Goal: Information Seeking & Learning: Learn about a topic

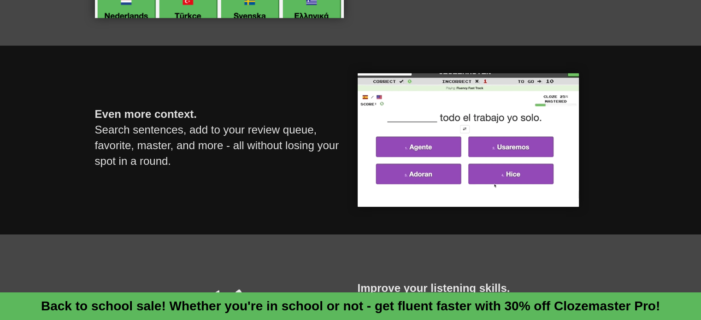
scroll to position [567, 0]
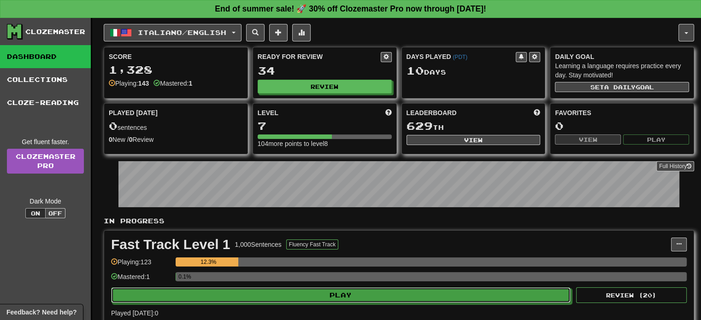
click at [235, 293] on button "Play" at bounding box center [341, 296] width 460 height 16
select select "**"
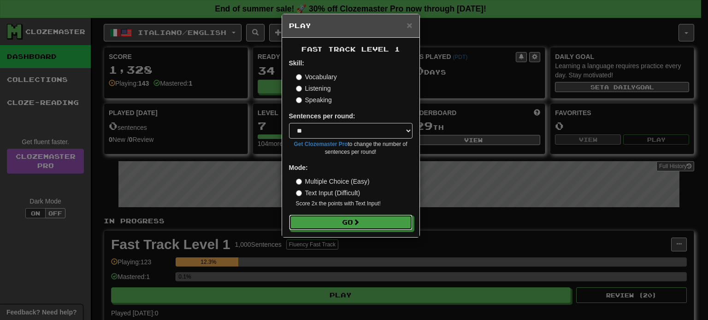
click at [379, 224] on button "Go" at bounding box center [351, 223] width 124 height 16
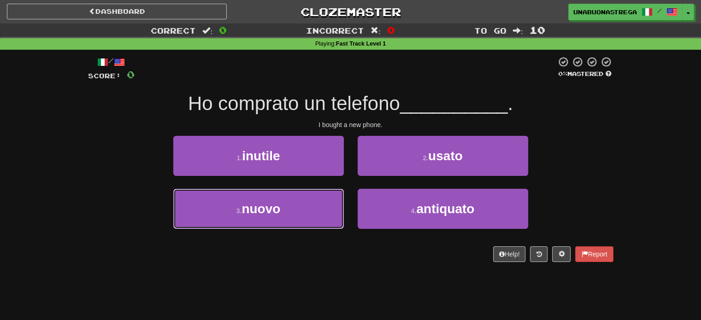
click at [294, 205] on button "3 . nuovo" at bounding box center [258, 209] width 171 height 40
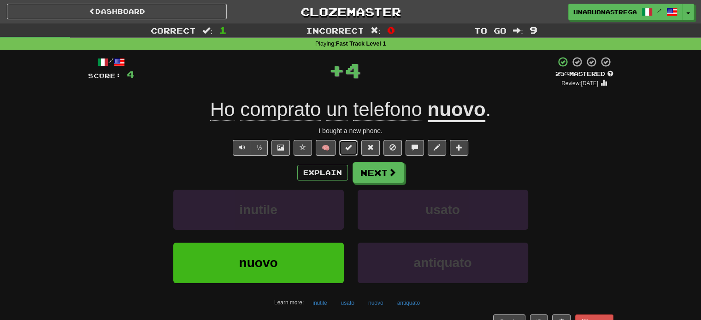
click at [346, 148] on span at bounding box center [348, 147] width 6 height 6
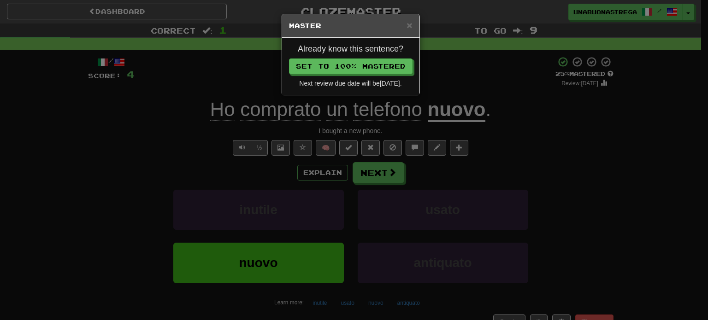
click at [385, 175] on div "× Master Already know this sentence? Set to 100% Mastered Next review due date …" at bounding box center [354, 160] width 708 height 320
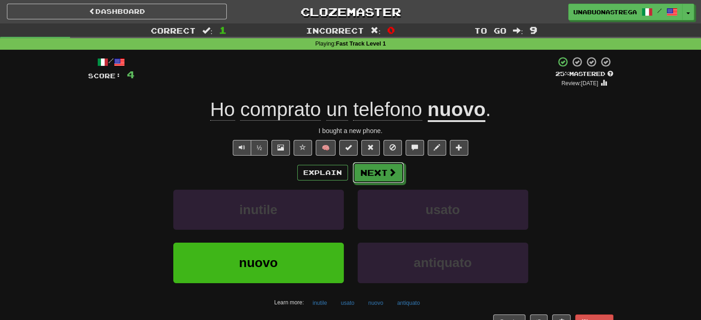
click at [391, 177] on span at bounding box center [392, 172] width 8 height 8
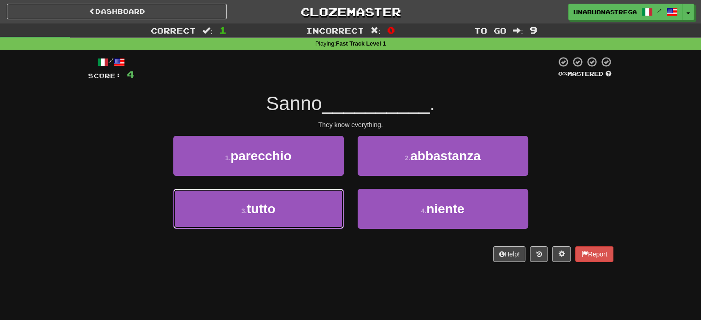
click at [301, 218] on button "3 . tutto" at bounding box center [258, 209] width 171 height 40
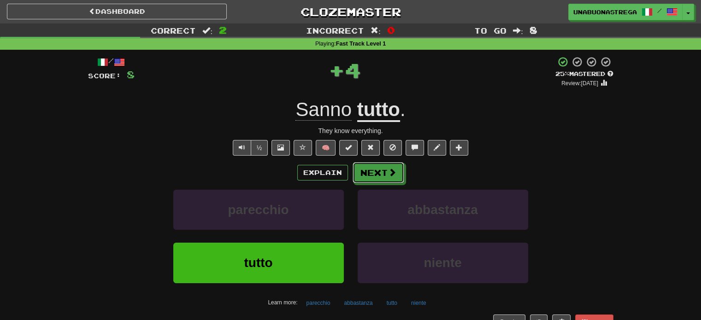
click at [381, 164] on button "Next" at bounding box center [379, 172] width 52 height 21
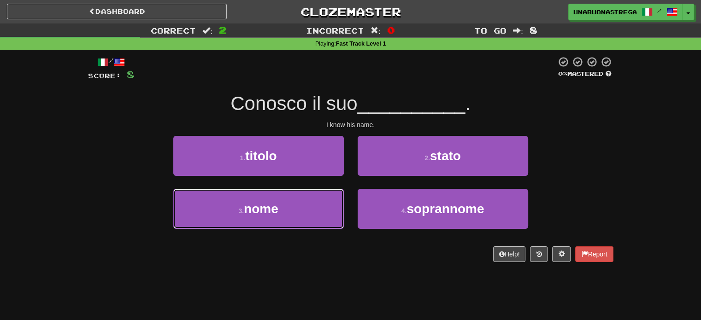
click at [306, 211] on button "3 . nome" at bounding box center [258, 209] width 171 height 40
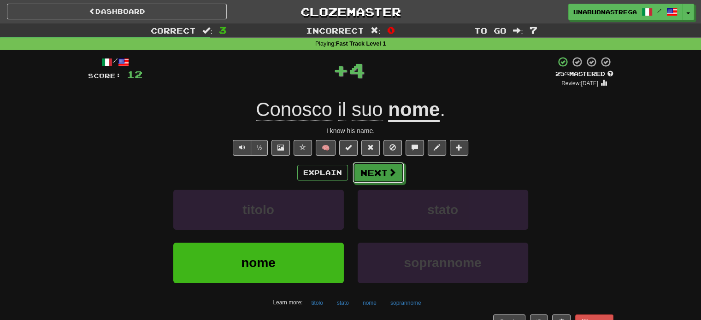
click at [380, 175] on button "Next" at bounding box center [379, 172] width 52 height 21
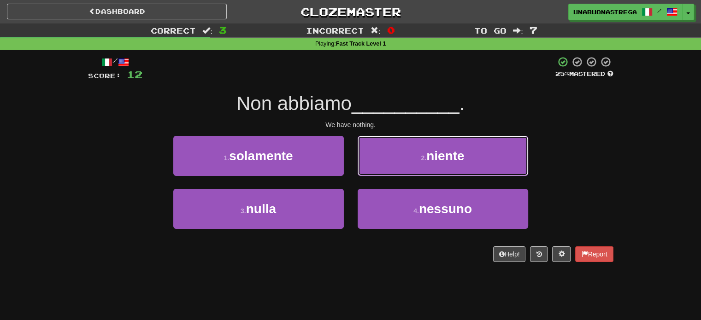
click at [396, 160] on button "2 . niente" at bounding box center [443, 156] width 171 height 40
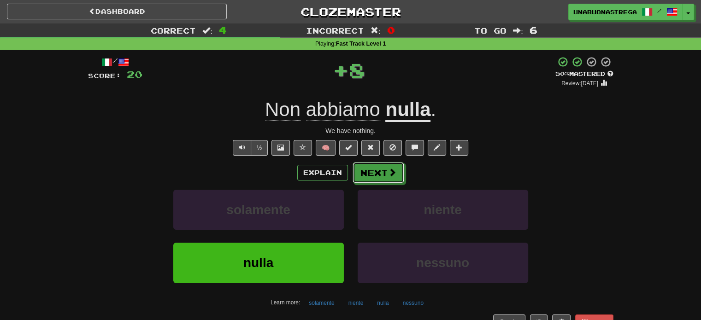
click at [376, 175] on button "Next" at bounding box center [379, 172] width 52 height 21
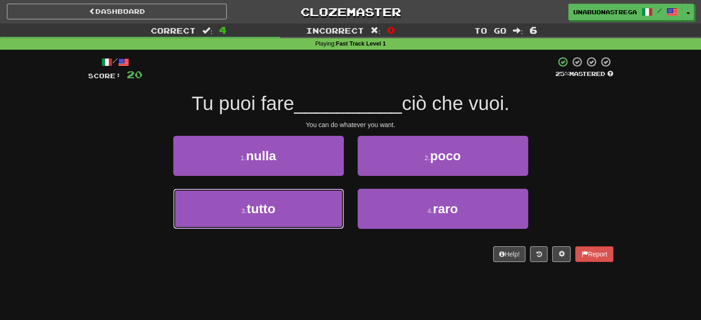
click at [291, 211] on button "3 . tutto" at bounding box center [258, 209] width 171 height 40
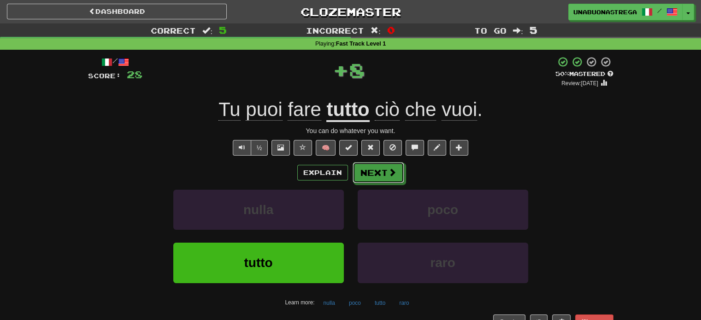
click at [373, 175] on button "Next" at bounding box center [379, 172] width 52 height 21
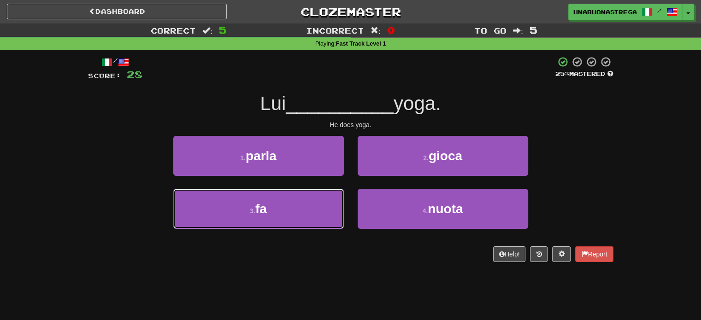
click at [300, 212] on button "3 . fa" at bounding box center [258, 209] width 171 height 40
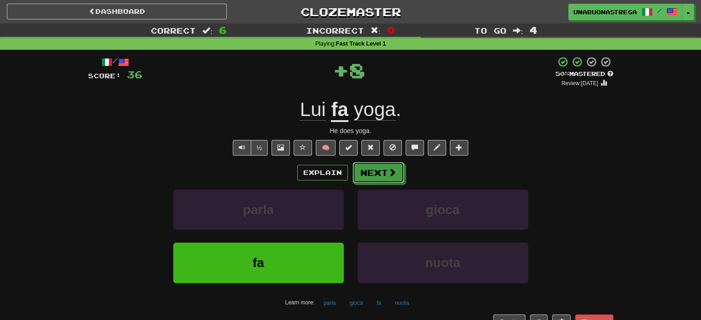
click at [371, 174] on button "Next" at bounding box center [379, 172] width 52 height 21
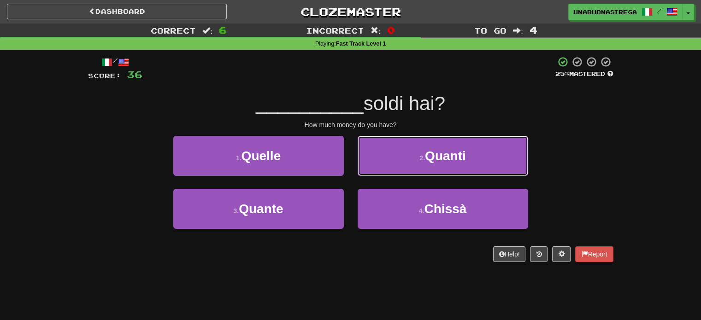
click at [458, 158] on span "Quanti" at bounding box center [445, 156] width 41 height 14
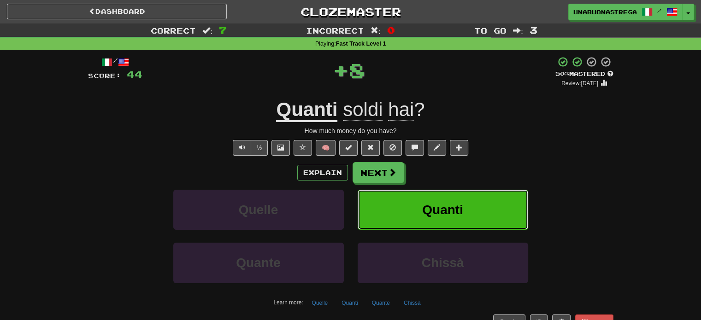
click at [435, 211] on span "Quanti" at bounding box center [442, 210] width 41 height 14
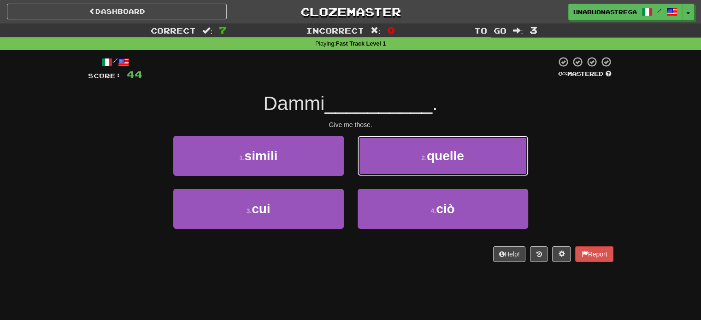
click at [410, 162] on button "2 . quelle" at bounding box center [443, 156] width 171 height 40
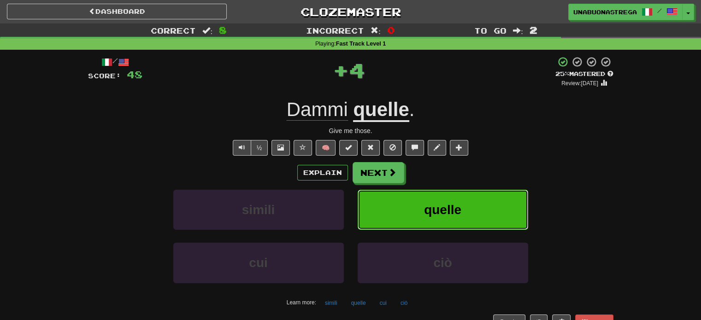
click at [409, 210] on button "quelle" at bounding box center [443, 210] width 171 height 40
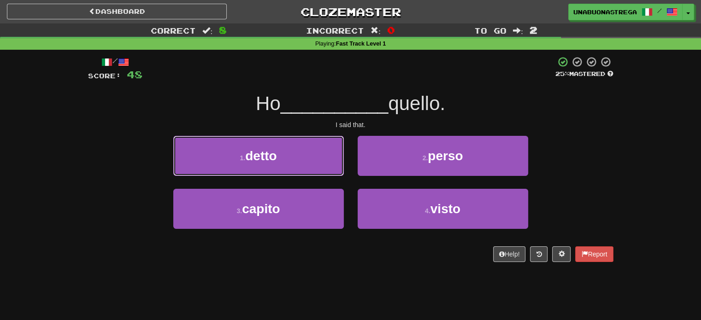
click at [313, 163] on button "1 . detto" at bounding box center [258, 156] width 171 height 40
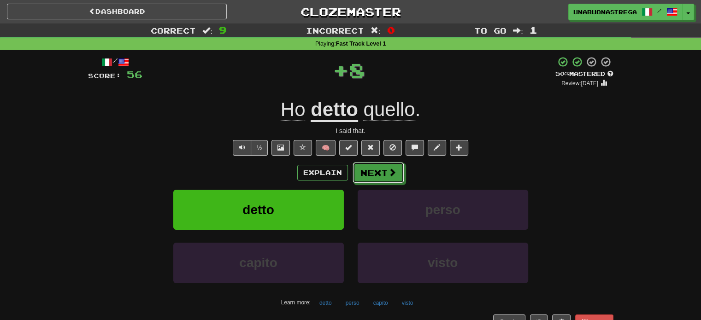
click at [393, 172] on span at bounding box center [392, 172] width 8 height 8
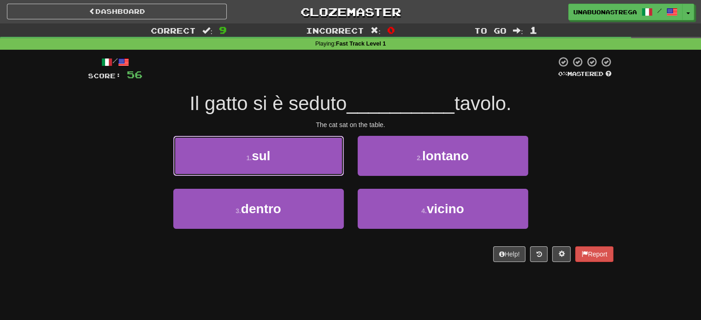
click at [321, 161] on button "1 . sul" at bounding box center [258, 156] width 171 height 40
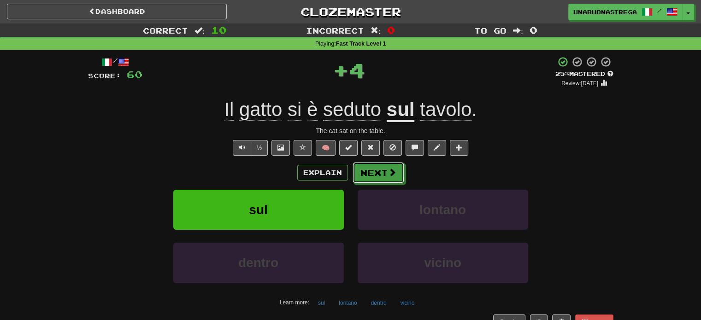
click at [385, 174] on button "Next" at bounding box center [379, 172] width 52 height 21
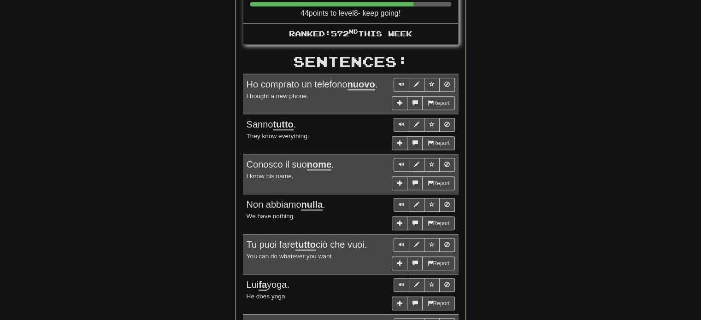
scroll to position [479, 0]
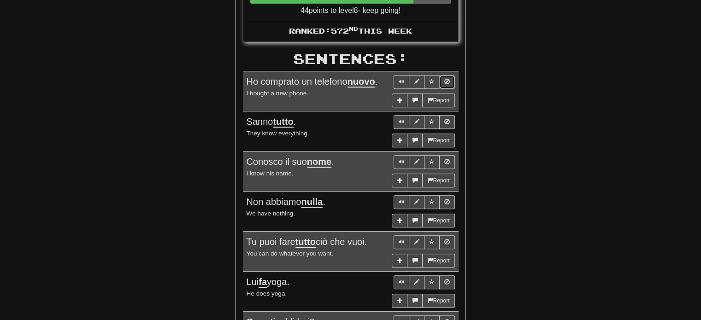
click at [449, 80] on span "Sentence controls" at bounding box center [447, 82] width 6 height 6
click at [446, 120] on span "Sentence controls" at bounding box center [447, 122] width 6 height 6
click at [447, 161] on span "Sentence controls" at bounding box center [447, 162] width 6 height 6
click at [445, 240] on span "Sentence controls" at bounding box center [447, 242] width 6 height 6
click at [446, 280] on button "Sentence controls" at bounding box center [447, 283] width 16 height 14
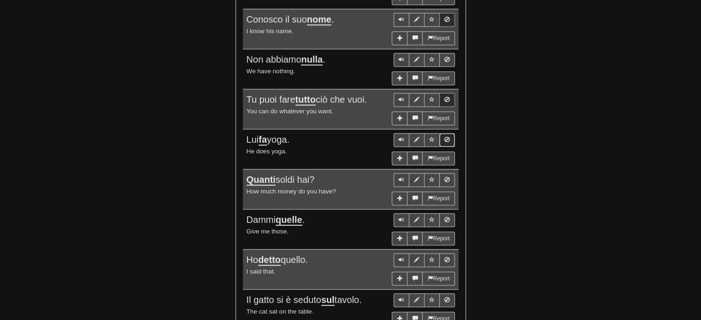
scroll to position [626, 0]
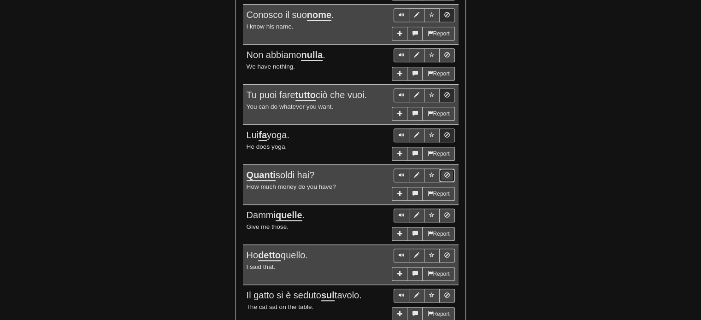
click at [448, 174] on button "Sentence controls" at bounding box center [447, 176] width 16 height 14
click at [446, 253] on span "Sentence controls" at bounding box center [447, 256] width 6 height 6
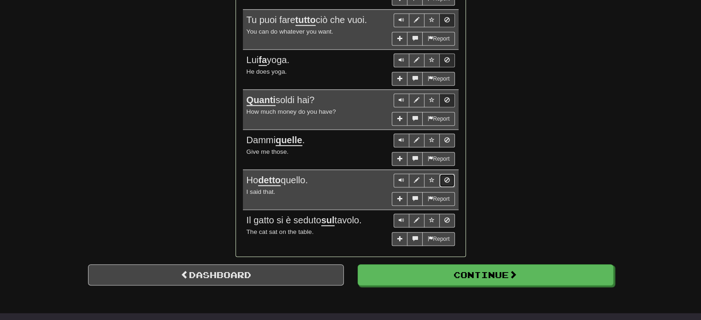
scroll to position [704, 0]
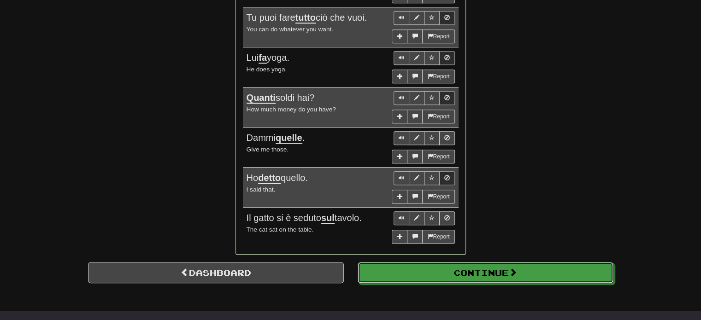
click at [459, 269] on button "Continue" at bounding box center [486, 272] width 256 height 21
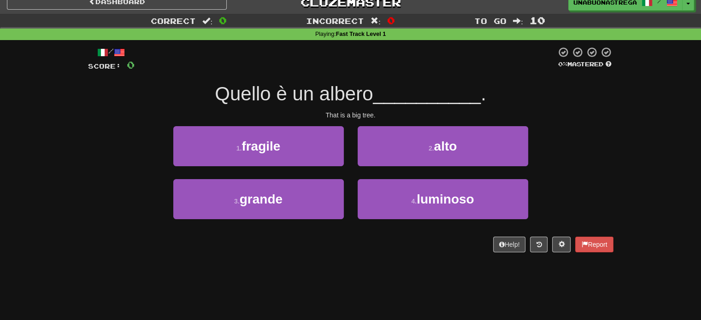
scroll to position [9, 0]
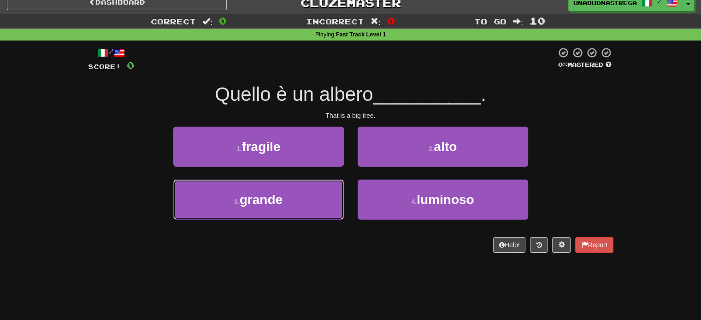
click at [271, 198] on span "grande" at bounding box center [261, 200] width 43 height 14
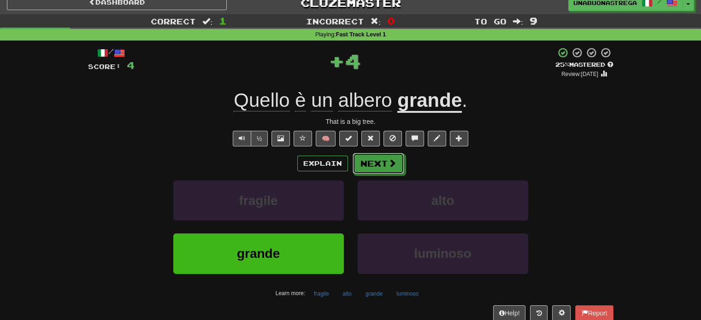
click at [383, 162] on button "Next" at bounding box center [379, 163] width 52 height 21
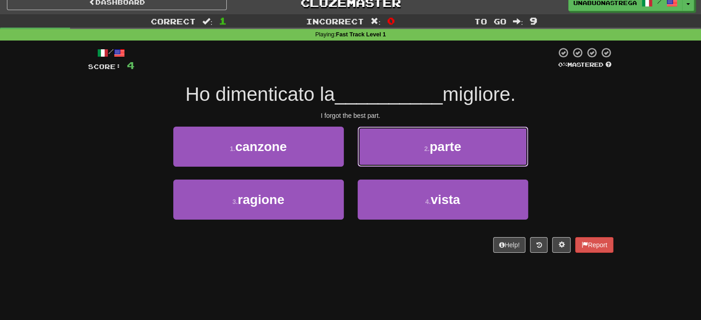
click at [430, 148] on small "2 ." at bounding box center [427, 148] width 6 height 7
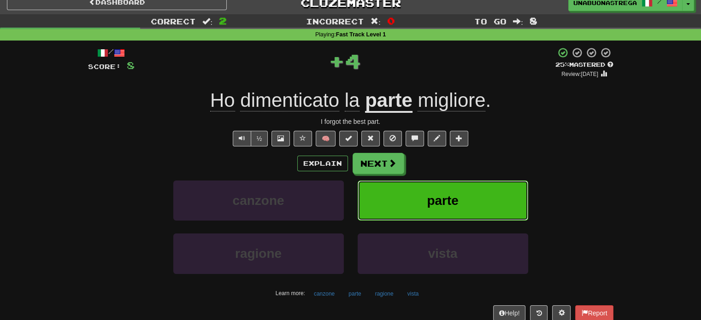
click at [435, 196] on span "parte" at bounding box center [442, 201] width 31 height 14
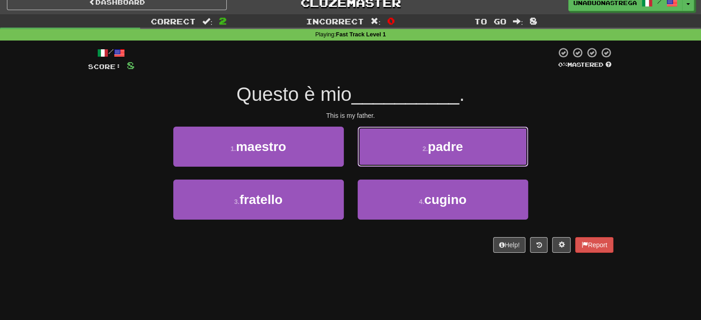
click at [413, 151] on button "2 . padre" at bounding box center [443, 147] width 171 height 40
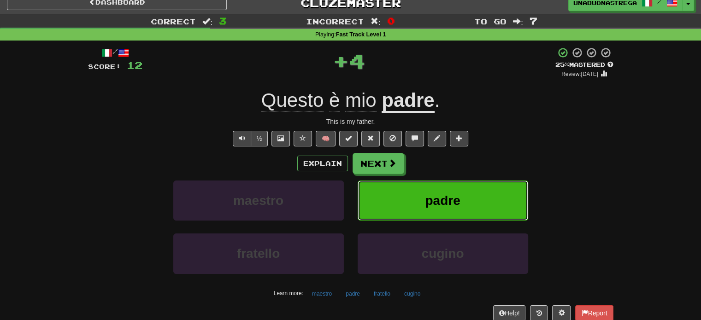
click at [448, 204] on span "padre" at bounding box center [442, 201] width 35 height 14
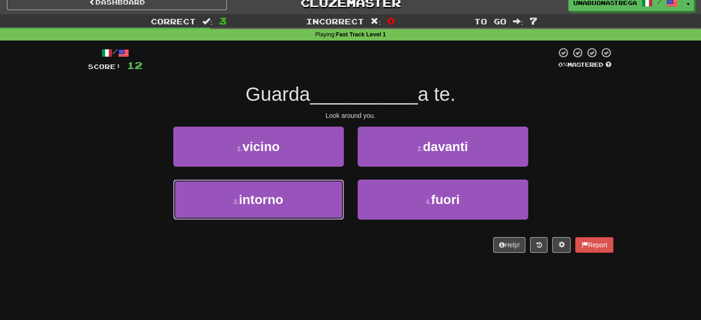
click at [318, 201] on button "3 . intorno" at bounding box center [258, 200] width 171 height 40
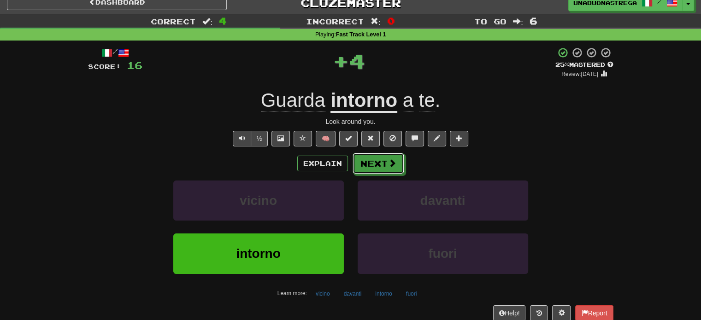
click at [392, 170] on button "Next" at bounding box center [379, 163] width 52 height 21
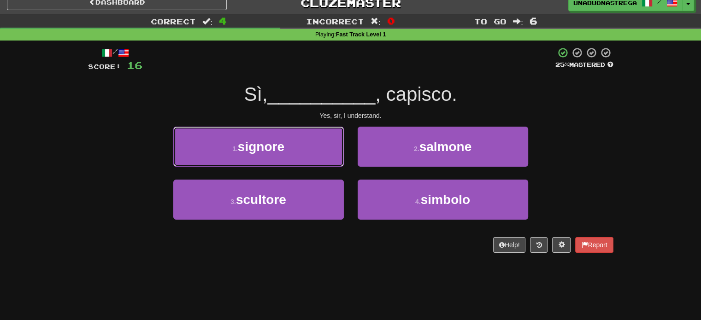
click at [320, 153] on button "1 . signore" at bounding box center [258, 147] width 171 height 40
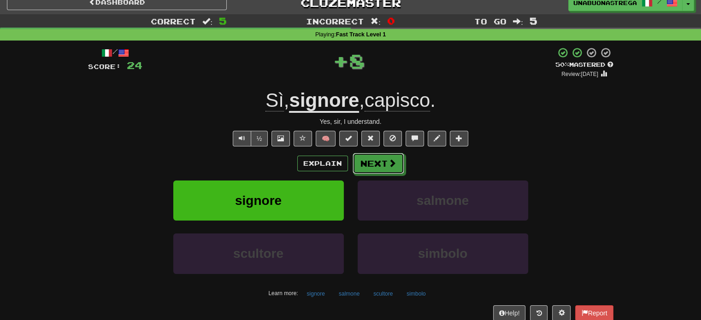
click at [383, 171] on button "Next" at bounding box center [379, 163] width 52 height 21
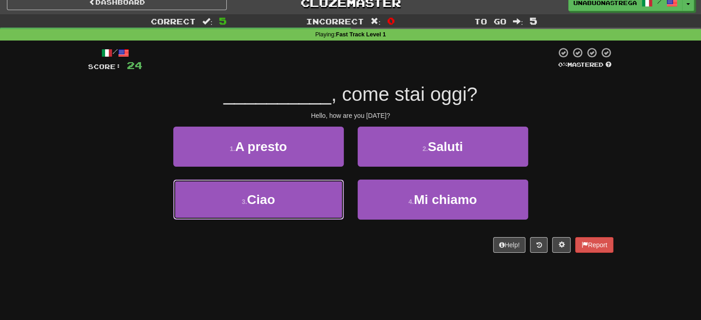
click at [300, 201] on button "3 . Ciao" at bounding box center [258, 200] width 171 height 40
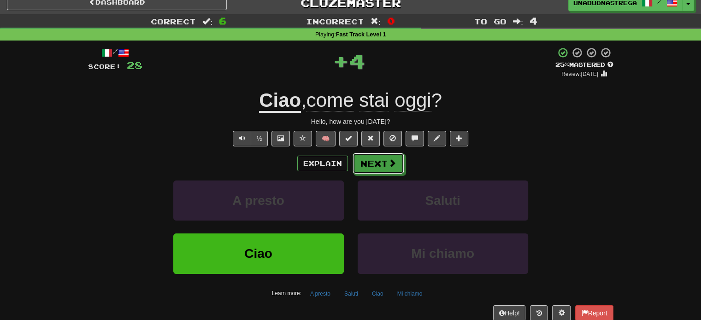
click at [382, 167] on button "Next" at bounding box center [379, 163] width 52 height 21
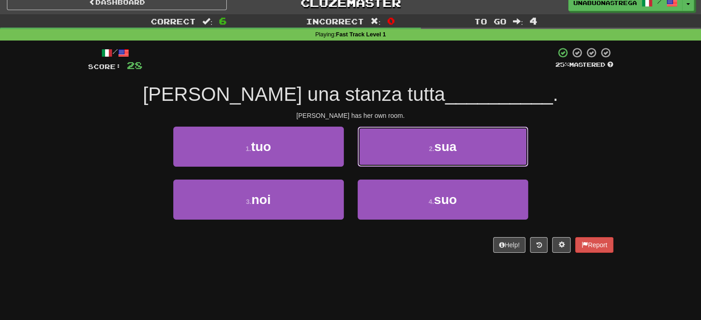
click at [437, 147] on span "sua" at bounding box center [445, 147] width 22 height 14
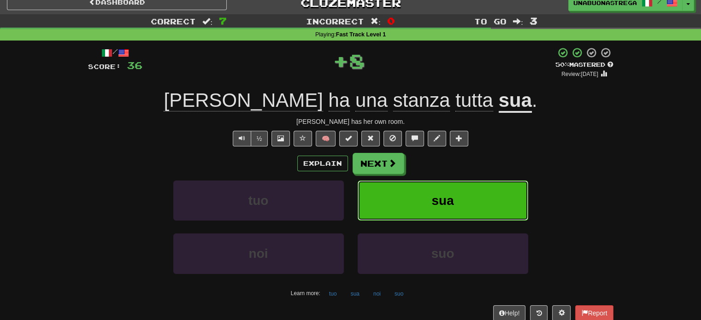
click at [398, 201] on button "sua" at bounding box center [443, 201] width 171 height 40
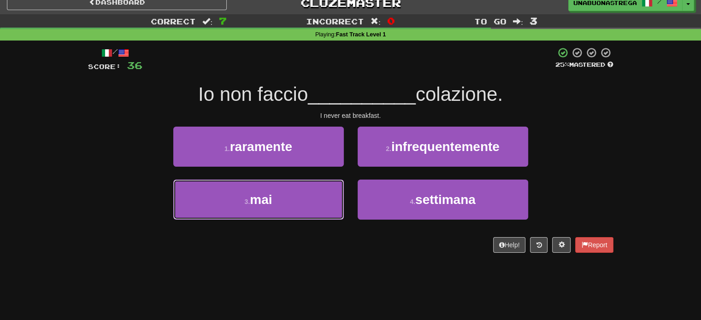
click at [298, 200] on button "3 . mai" at bounding box center [258, 200] width 171 height 40
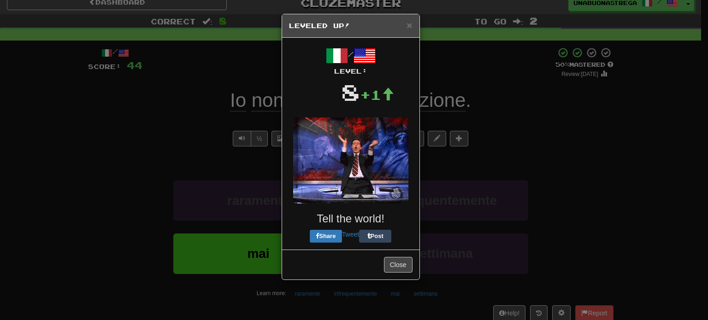
click at [389, 168] on img at bounding box center [350, 161] width 115 height 86
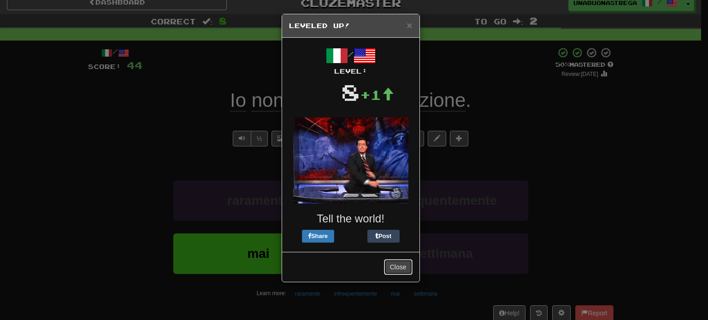
click at [402, 269] on button "Close" at bounding box center [398, 268] width 29 height 16
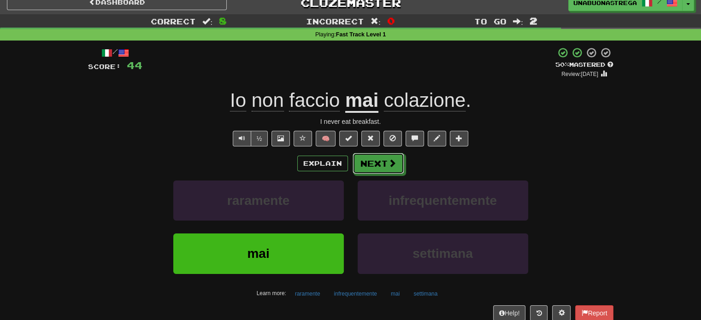
click at [382, 166] on button "Next" at bounding box center [379, 163] width 52 height 21
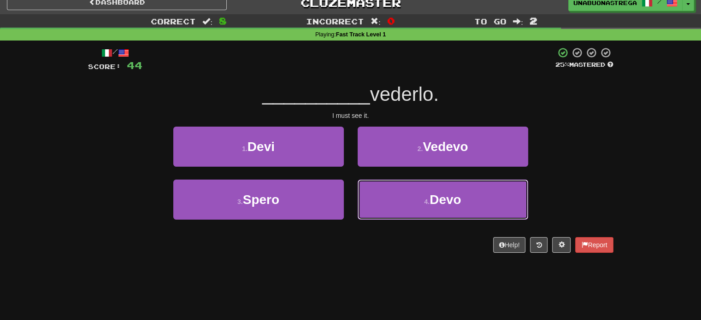
click at [390, 202] on button "4 . Devo" at bounding box center [443, 200] width 171 height 40
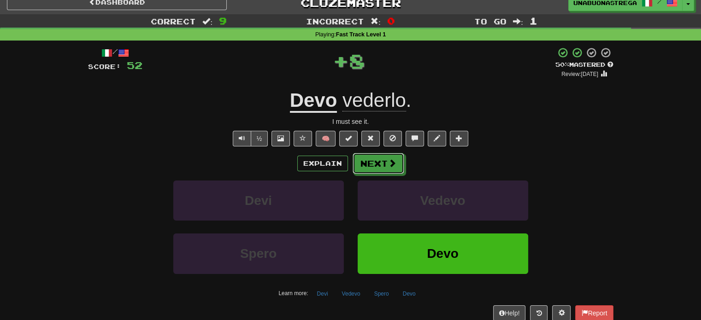
click at [385, 163] on button "Next" at bounding box center [379, 163] width 52 height 21
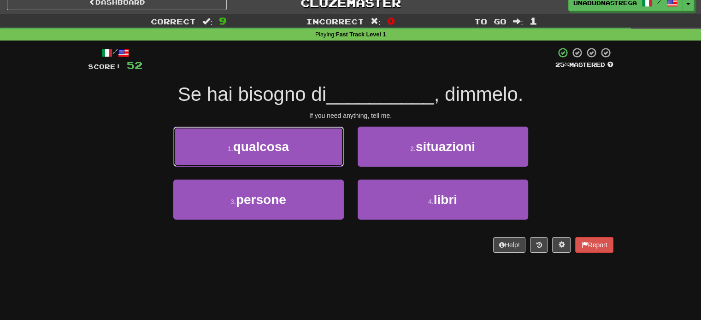
click at [322, 146] on button "1 . qualcosa" at bounding box center [258, 147] width 171 height 40
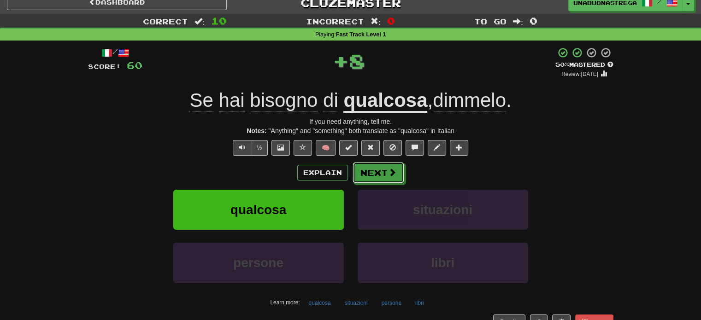
click at [386, 176] on button "Next" at bounding box center [379, 172] width 52 height 21
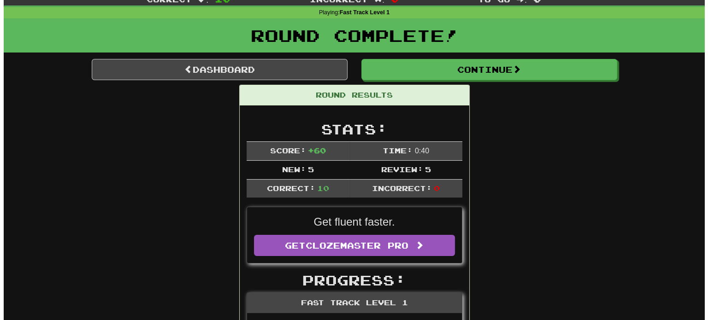
scroll to position [0, 0]
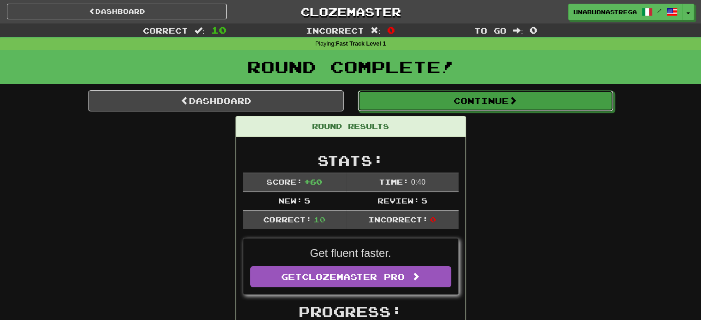
click at [517, 105] on span at bounding box center [513, 100] width 8 height 8
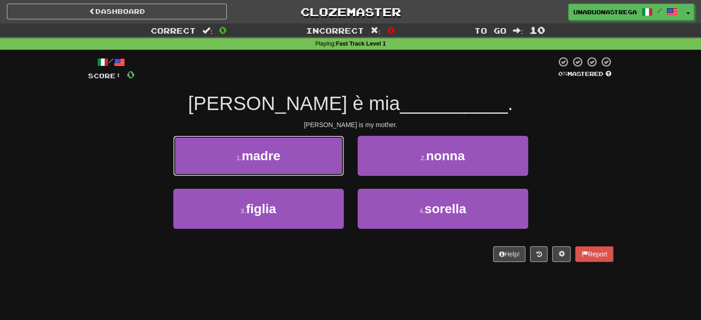
click at [301, 160] on button "1 . madre" at bounding box center [258, 156] width 171 height 40
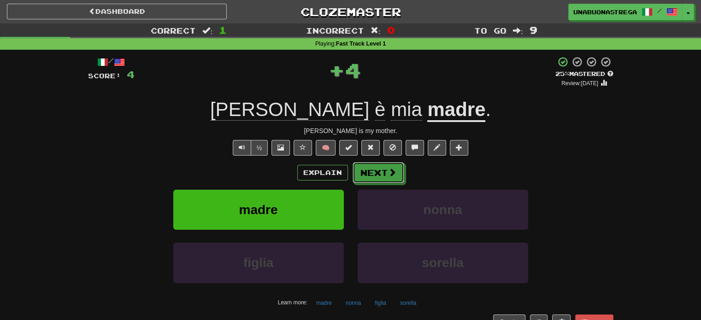
click at [383, 174] on button "Next" at bounding box center [379, 172] width 52 height 21
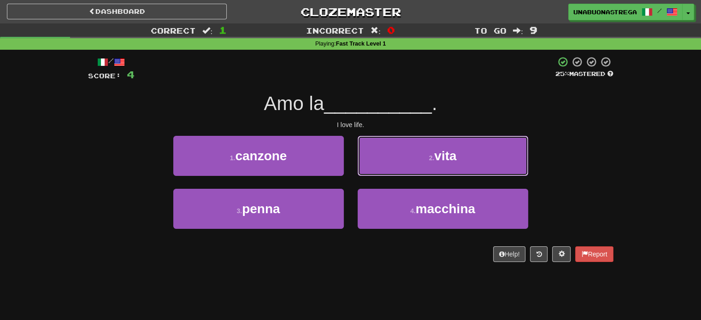
click at [416, 153] on button "2 . vita" at bounding box center [443, 156] width 171 height 40
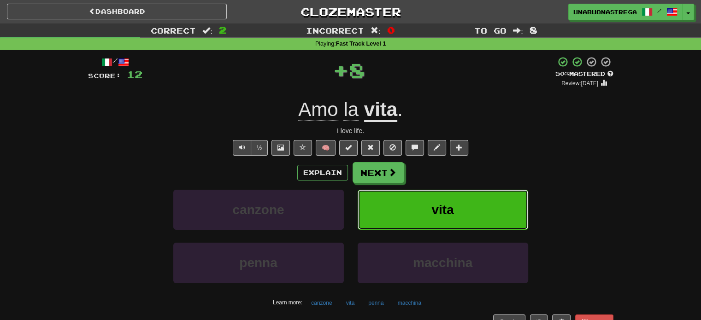
click at [407, 211] on button "vita" at bounding box center [443, 210] width 171 height 40
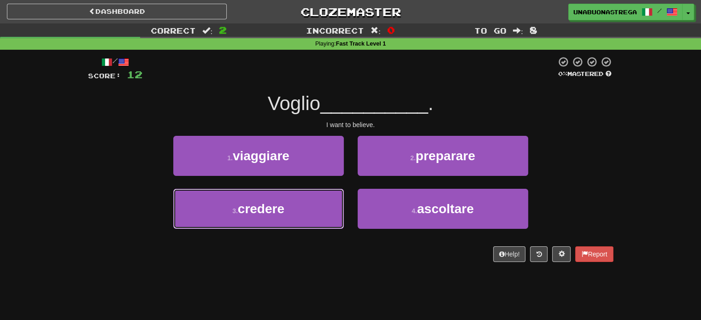
click at [312, 208] on button "3 . credere" at bounding box center [258, 209] width 171 height 40
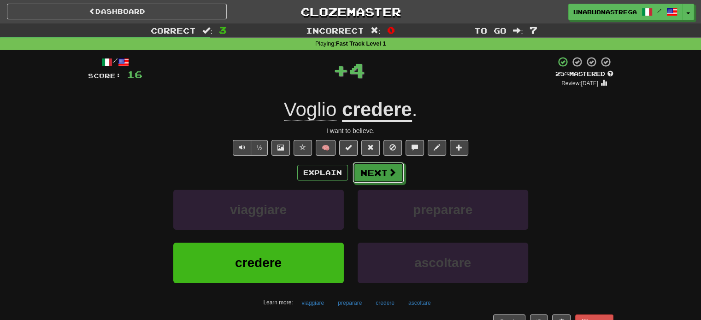
click at [390, 171] on span at bounding box center [392, 172] width 8 height 8
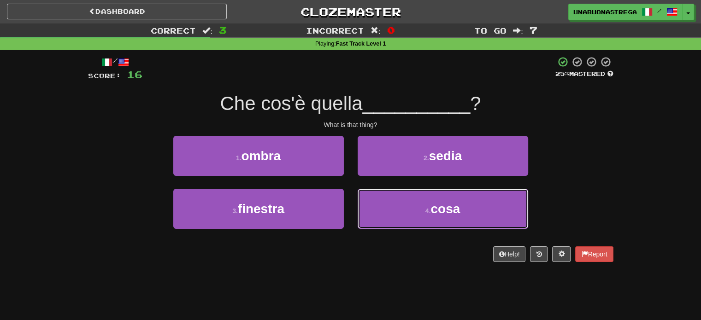
click at [398, 206] on button "4 . cosa" at bounding box center [443, 209] width 171 height 40
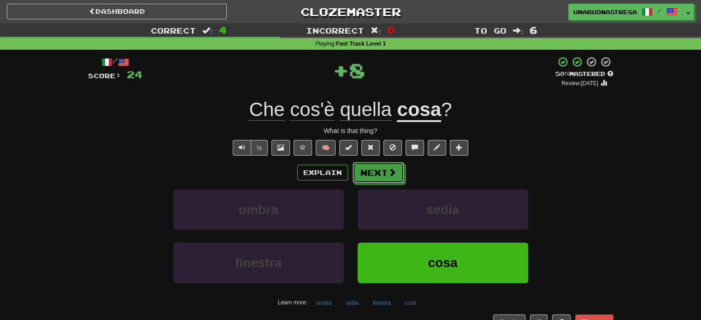
click at [388, 175] on span at bounding box center [392, 172] width 8 height 8
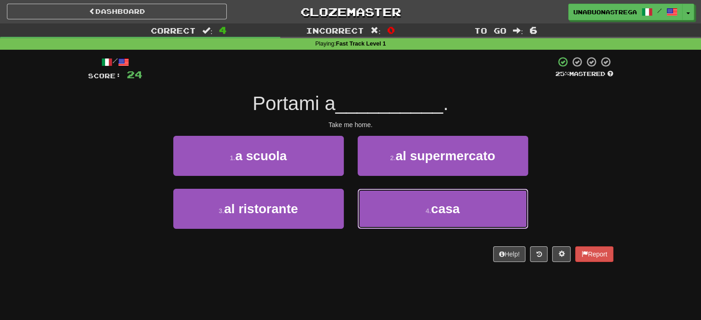
click at [395, 208] on button "4 . casa" at bounding box center [443, 209] width 171 height 40
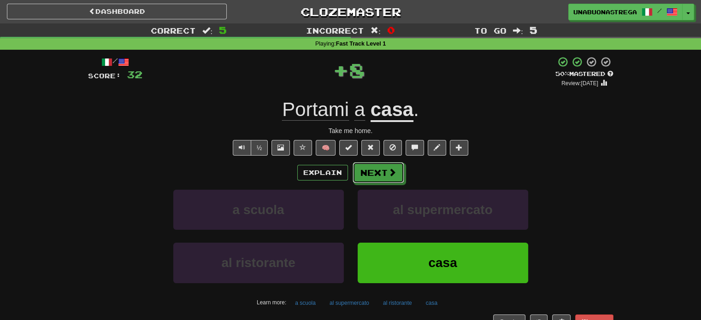
click at [390, 171] on span at bounding box center [392, 172] width 8 height 8
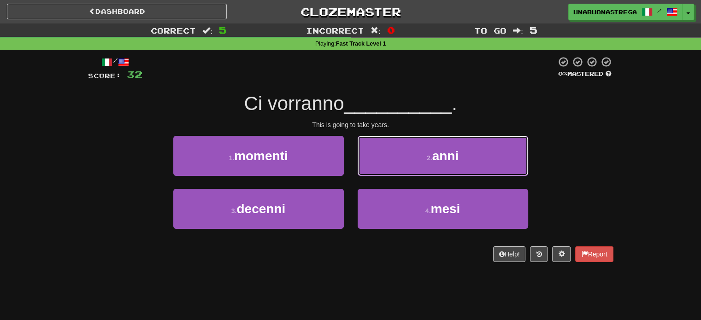
click at [415, 161] on button "2 . anni" at bounding box center [443, 156] width 171 height 40
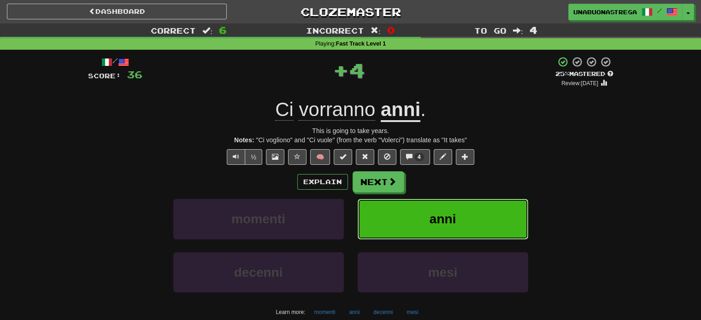
click at [408, 214] on button "anni" at bounding box center [443, 219] width 171 height 40
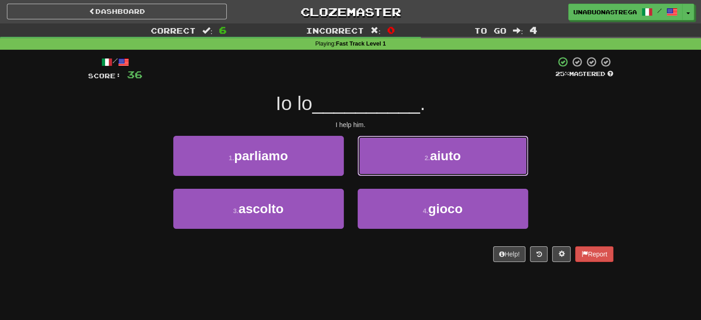
click at [414, 162] on button "2 . aiuto" at bounding box center [443, 156] width 171 height 40
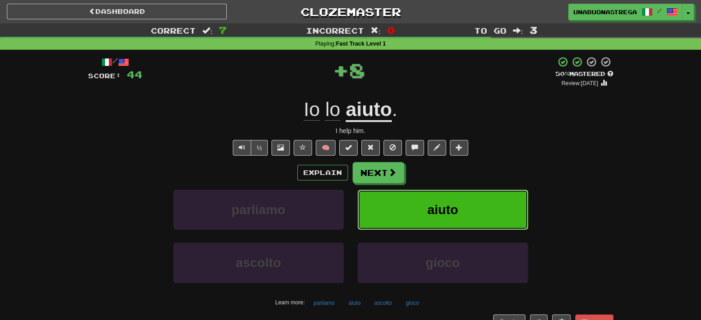
click at [416, 211] on button "aiuto" at bounding box center [443, 210] width 171 height 40
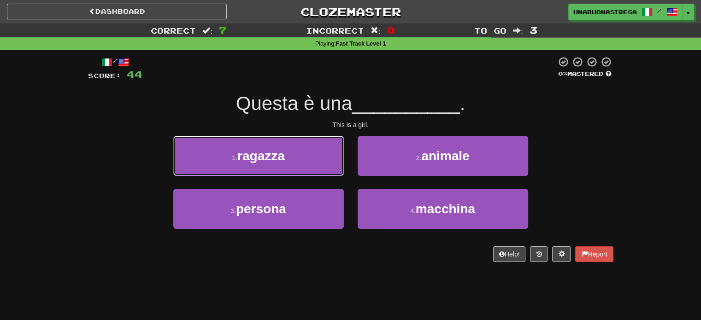
click at [323, 158] on button "1 . ragazza" at bounding box center [258, 156] width 171 height 40
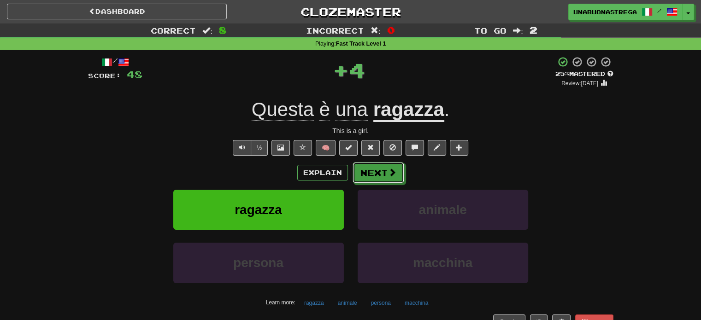
click at [391, 172] on span at bounding box center [392, 172] width 8 height 8
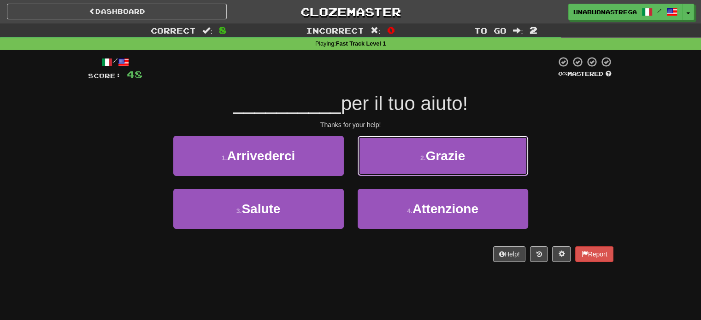
click at [415, 156] on button "2 . Grazie" at bounding box center [443, 156] width 171 height 40
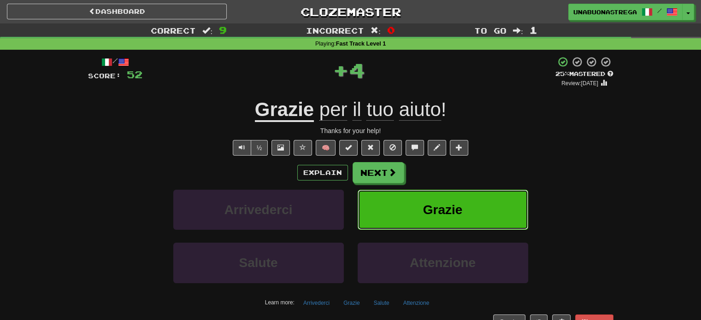
click at [413, 210] on button "Grazie" at bounding box center [443, 210] width 171 height 40
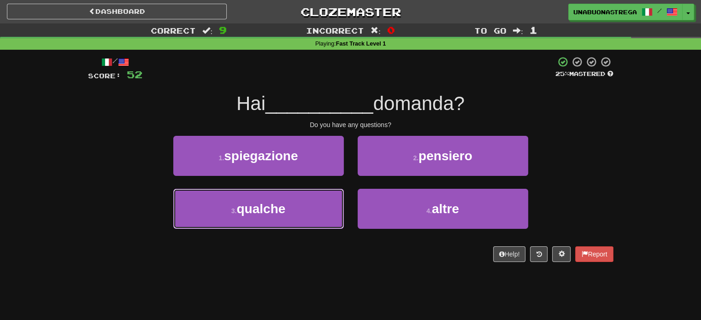
click at [320, 206] on button "3 . qualche" at bounding box center [258, 209] width 171 height 40
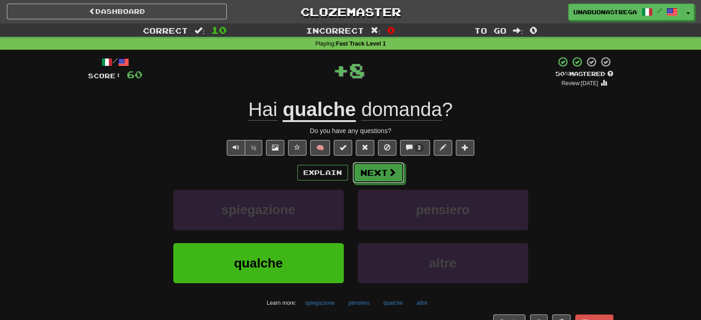
click at [393, 174] on span at bounding box center [392, 172] width 8 height 8
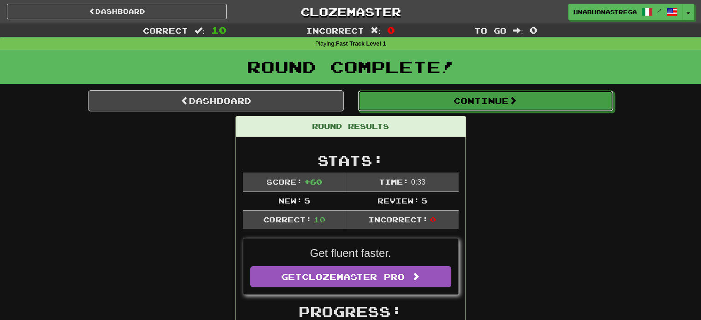
click at [515, 106] on button "Continue" at bounding box center [486, 100] width 256 height 21
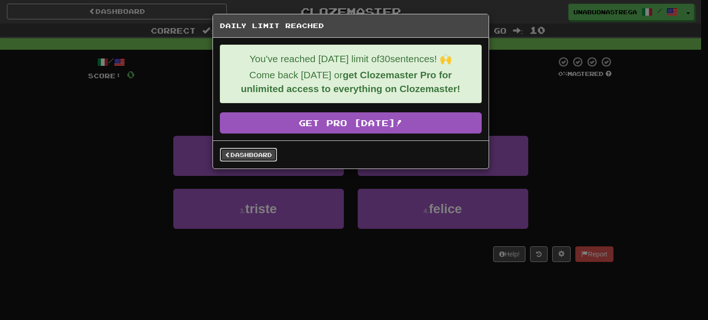
click at [257, 156] on link "Dashboard" at bounding box center [248, 155] width 57 height 14
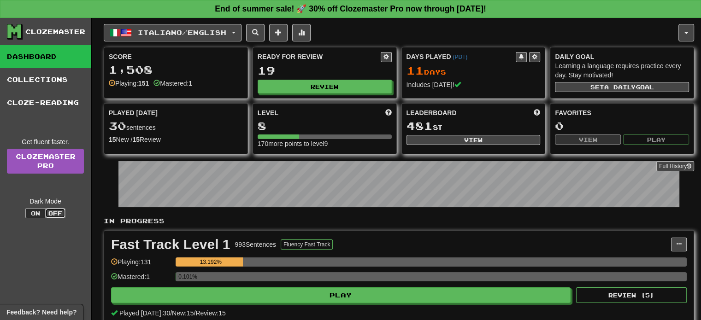
click at [54, 212] on button "Off" at bounding box center [55, 213] width 20 height 10
